Goal: Register for event/course

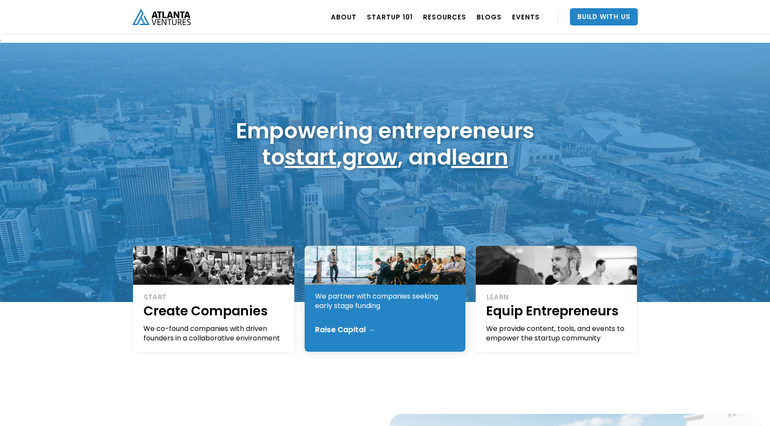
click at [355, 318] on div "GROW Fund Founders We partner with companies seeking early stage funding Raise …" at bounding box center [385, 299] width 161 height 106
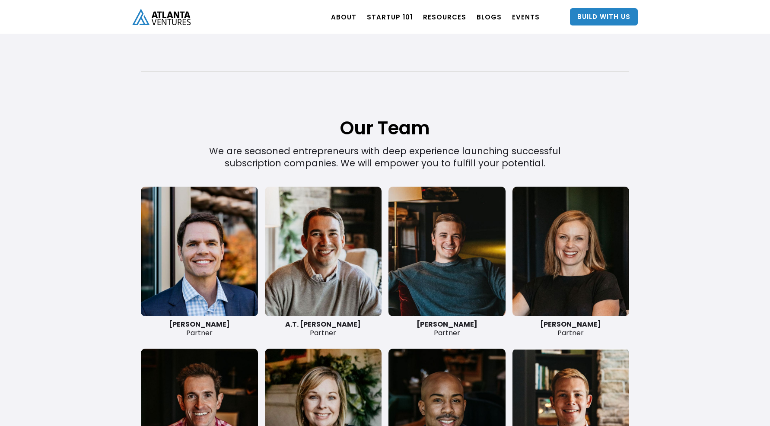
scroll to position [1908, 0]
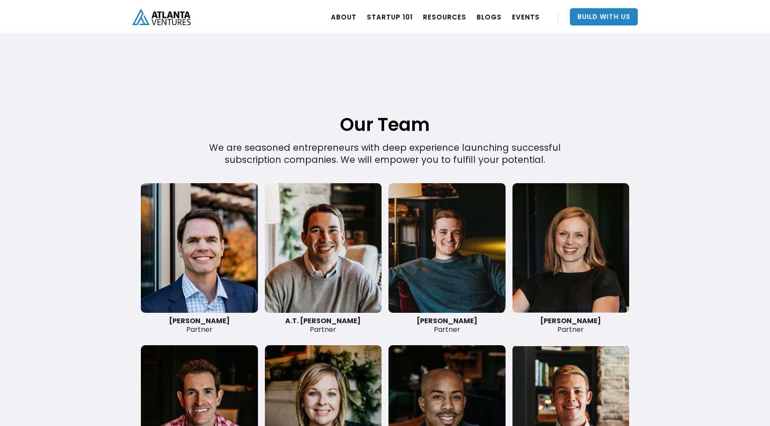
click at [293, 223] on link at bounding box center [323, 248] width 117 height 130
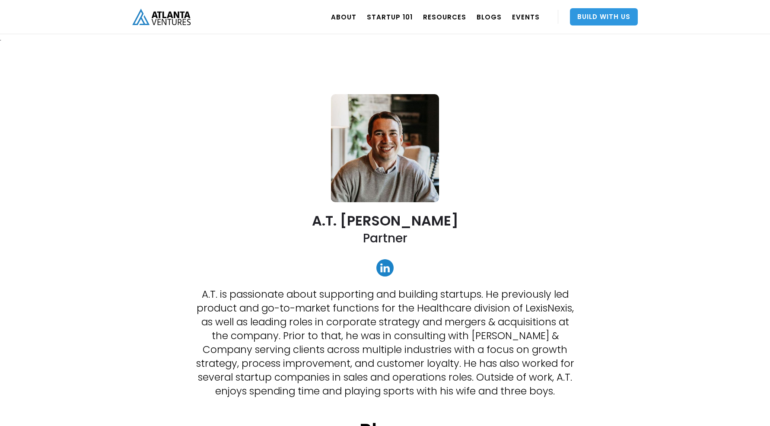
click at [598, 17] on link "Build With Us" at bounding box center [604, 16] width 68 height 17
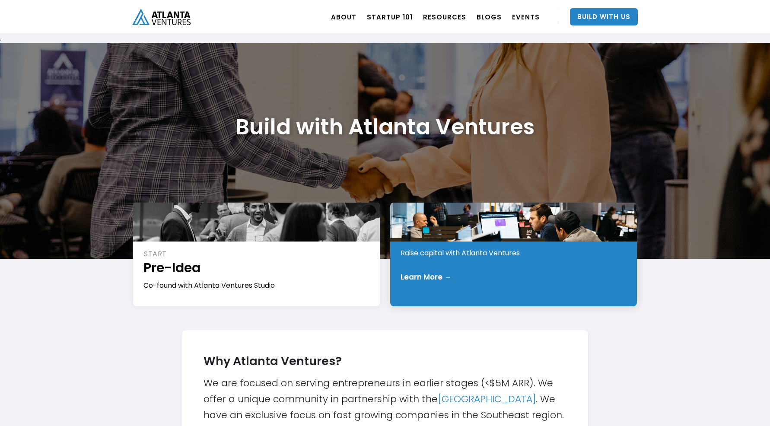
click at [474, 276] on div "Learn More →" at bounding box center [514, 277] width 227 height 9
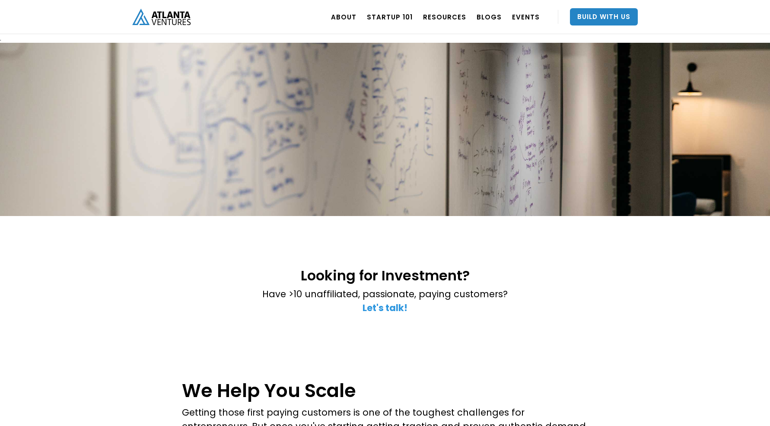
click at [391, 308] on strong "Let's talk!" at bounding box center [385, 308] width 45 height 13
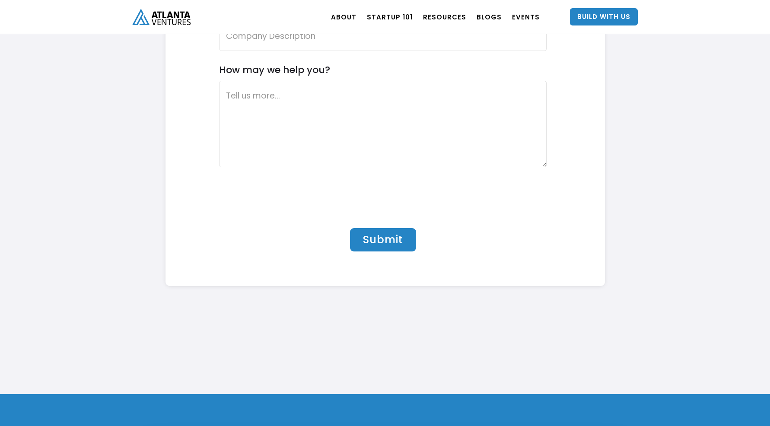
scroll to position [2829, 0]
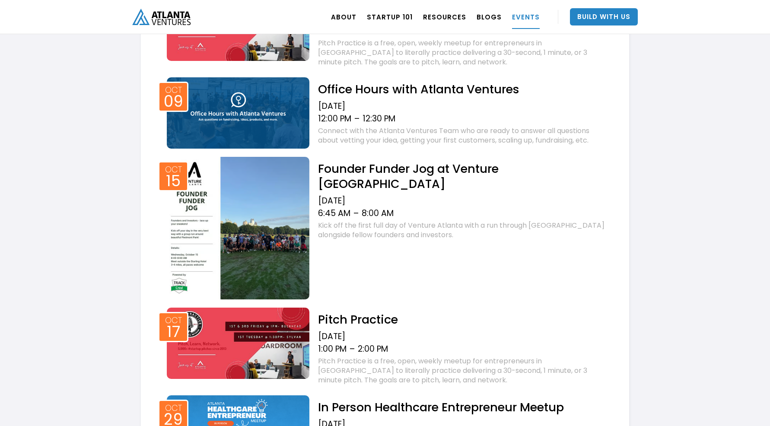
scroll to position [422, 0]
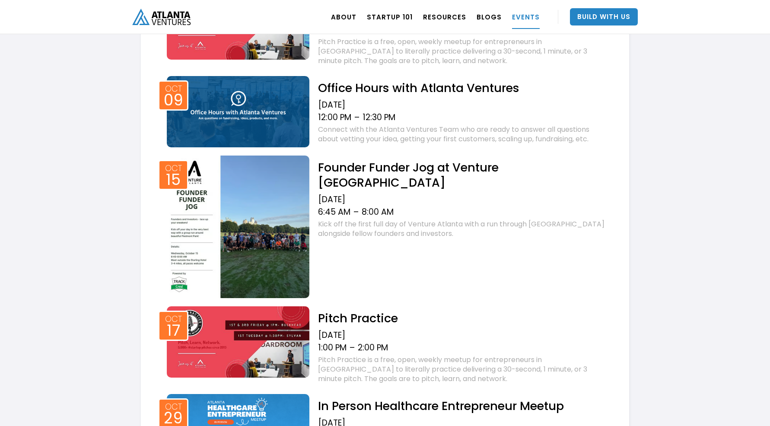
click at [483, 170] on h2 "Founder Funder Jog at Venture Atlanta" at bounding box center [463, 175] width 290 height 30
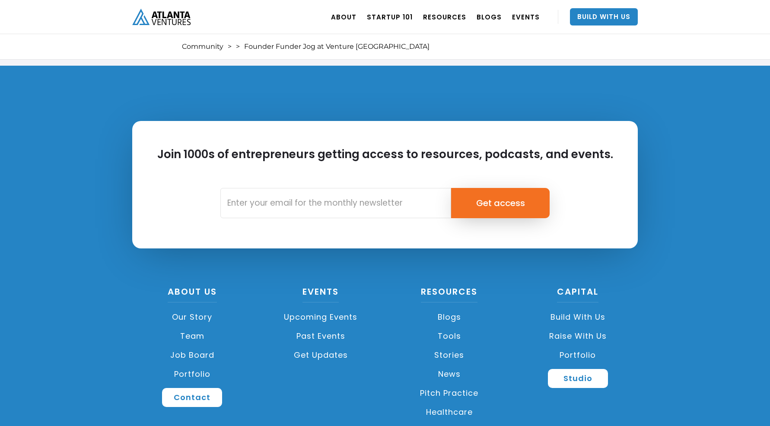
scroll to position [1658, 0]
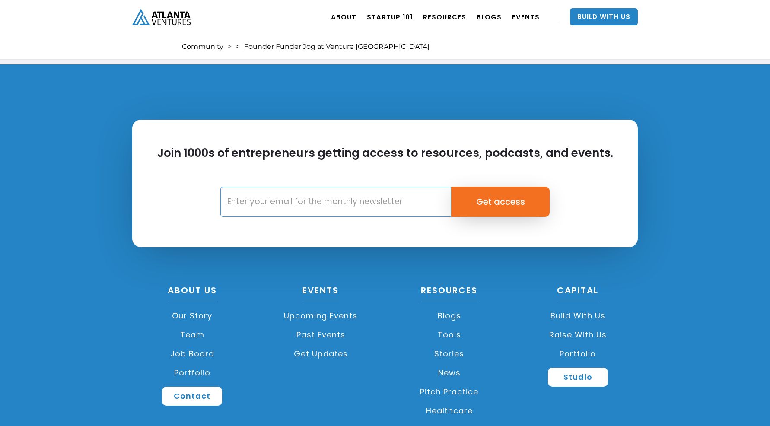
click at [388, 207] on input "Email Form" at bounding box center [335, 202] width 231 height 30
type input "dmickens@dsuitemedia.com"
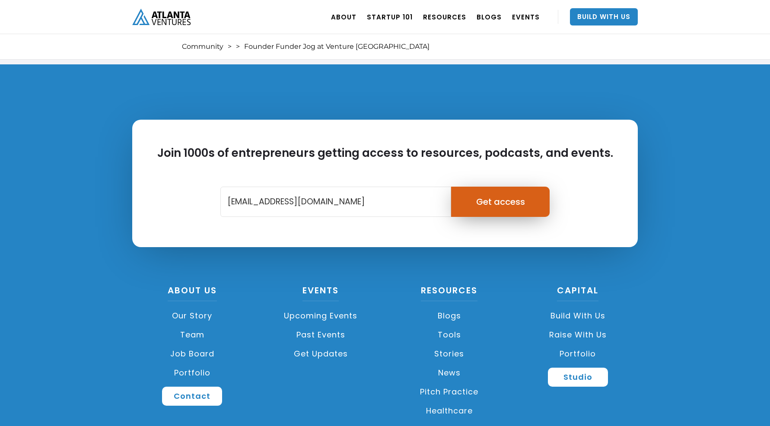
click at [520, 212] on input "Get access" at bounding box center [500, 202] width 99 height 30
type input "Please wait..."
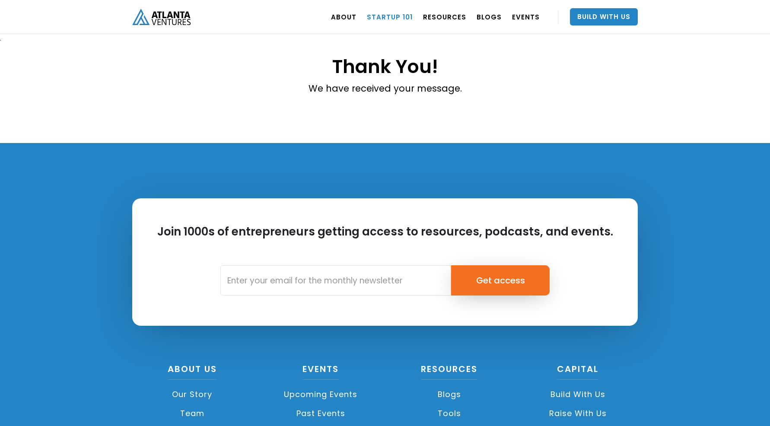
click at [406, 19] on link "Startup 101" at bounding box center [390, 17] width 46 height 24
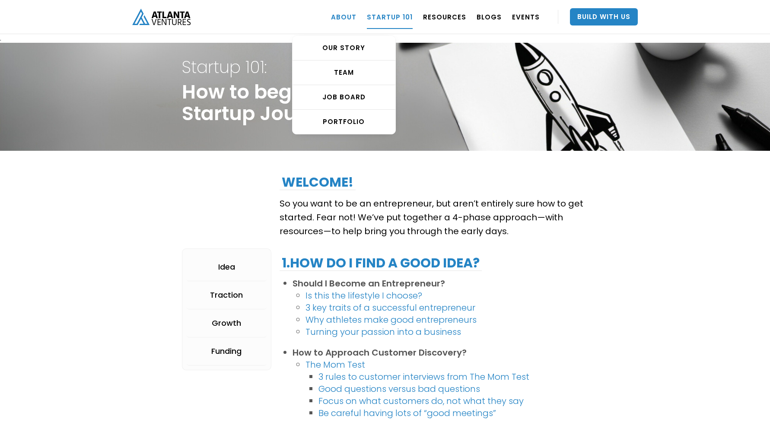
click at [357, 14] on link "ABOUT" at bounding box center [343, 17] width 25 height 24
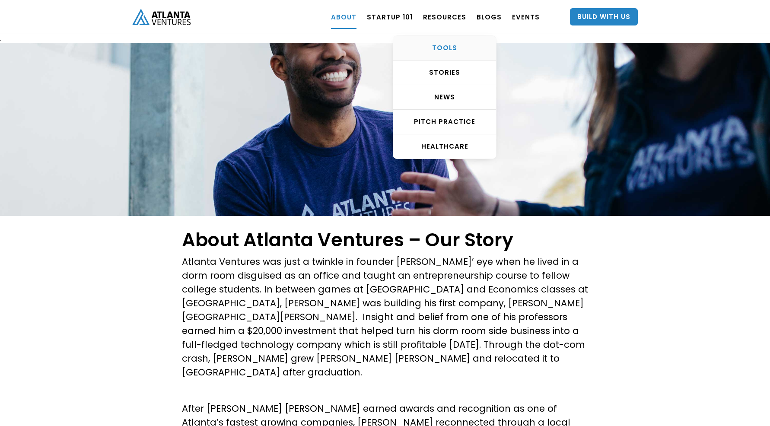
click at [441, 47] on div "TOOLS" at bounding box center [444, 48] width 103 height 9
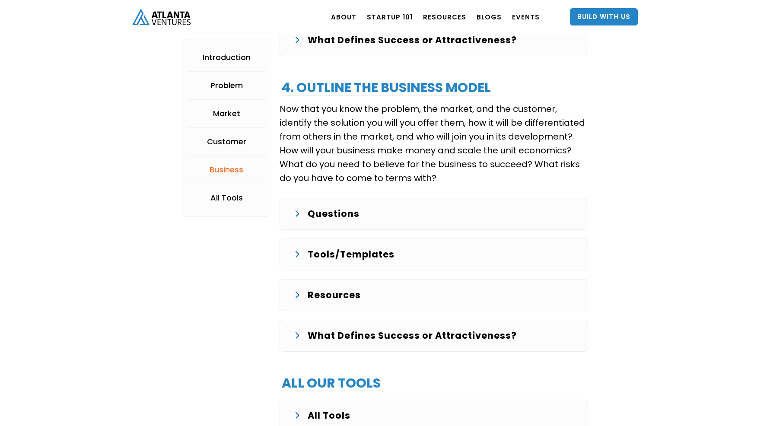
scroll to position [2083, 0]
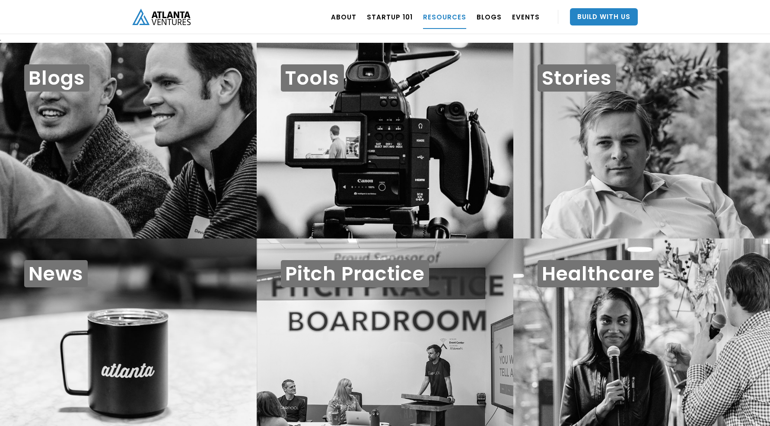
scroll to position [9, 0]
